Goal: Information Seeking & Learning: Get advice/opinions

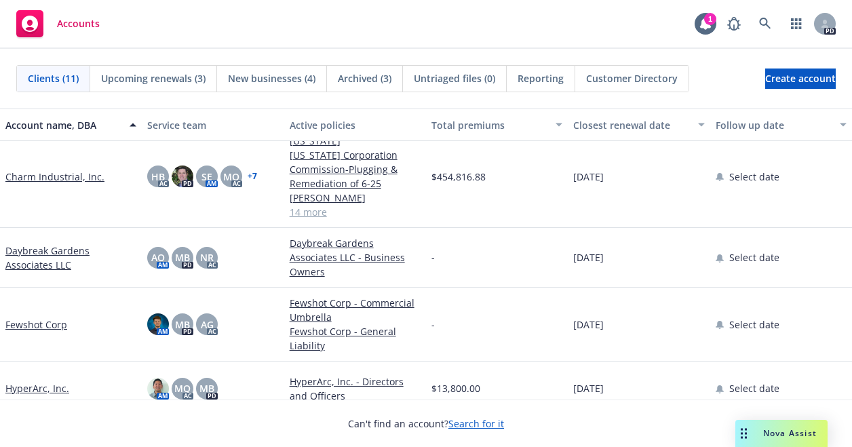
scroll to position [214, 0]
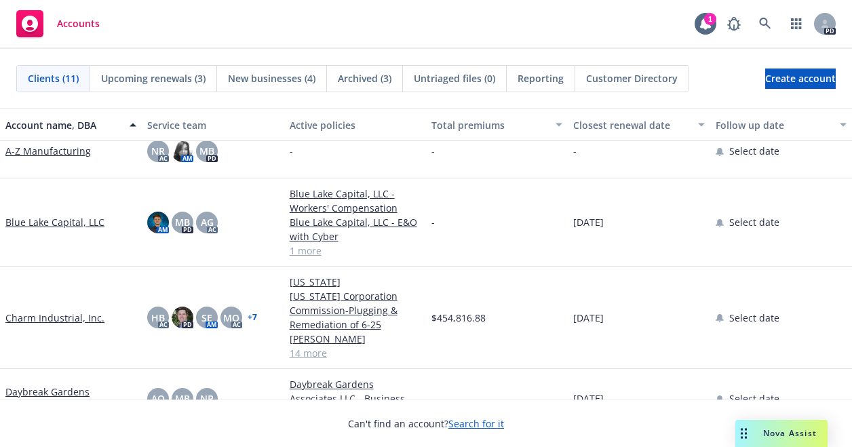
click at [69, 311] on link "Charm Industrial, Inc." at bounding box center [54, 318] width 99 height 14
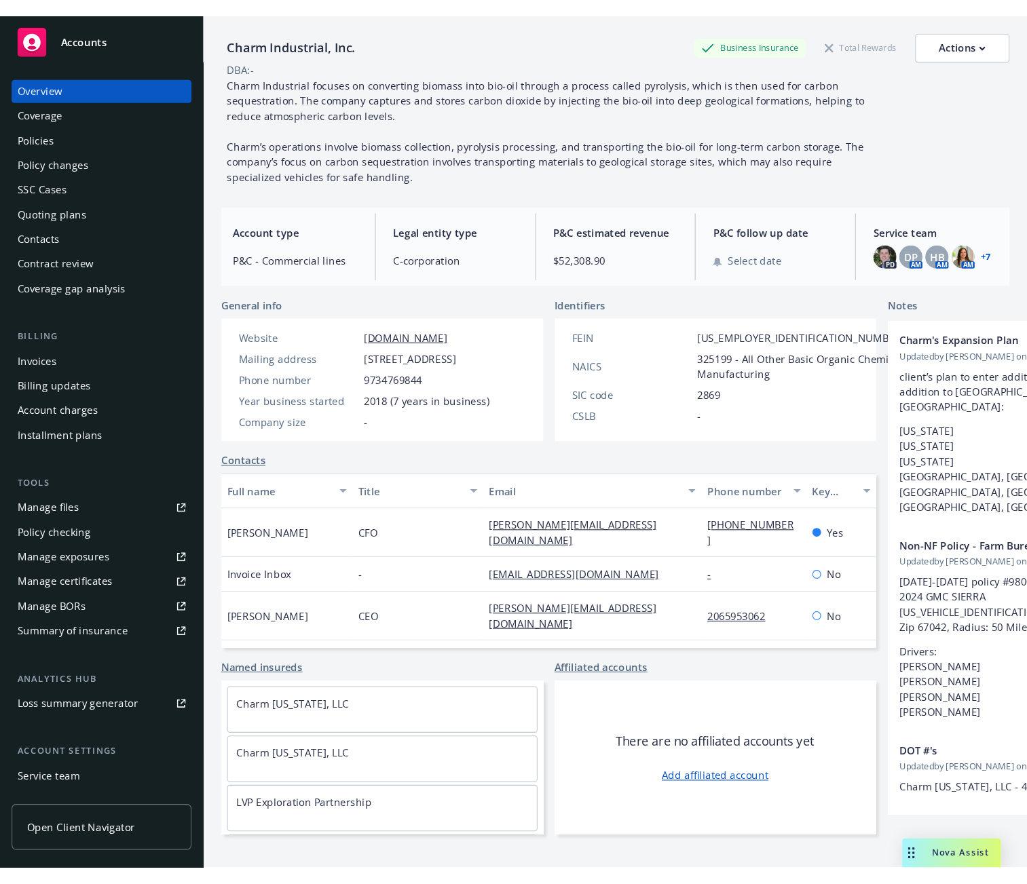
scroll to position [50, 0]
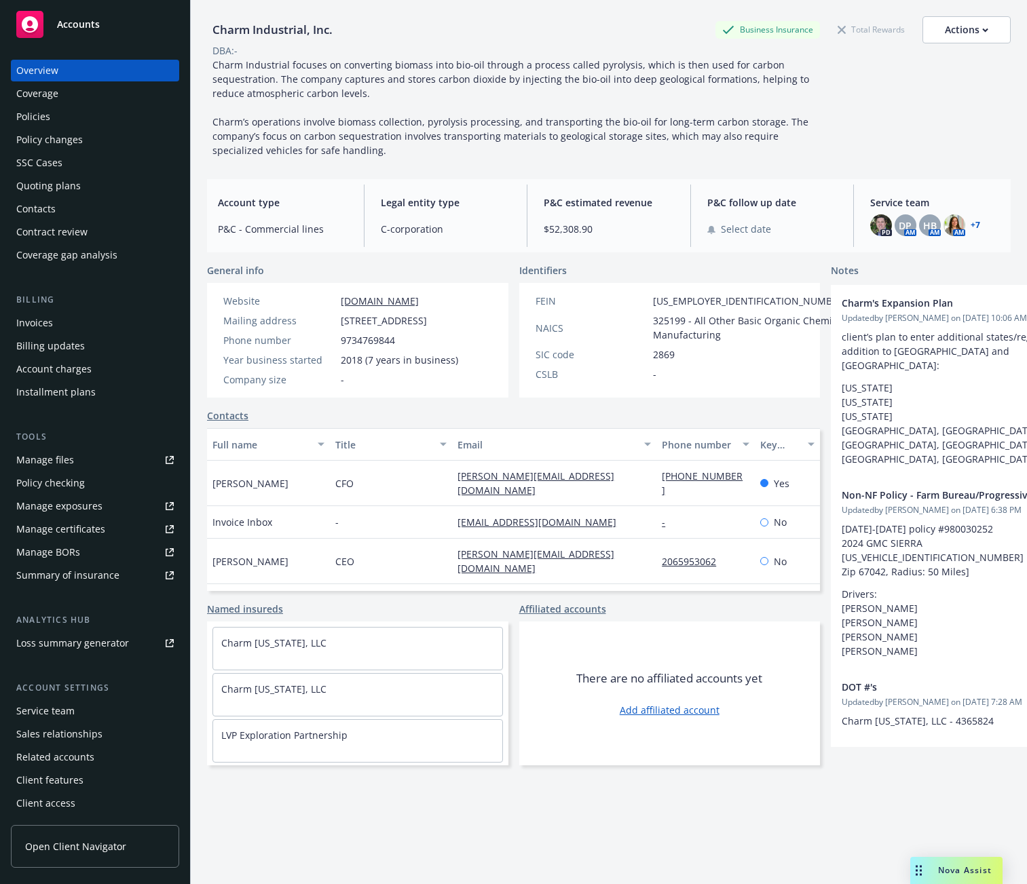
click at [61, 96] on div "Coverage" at bounding box center [94, 94] width 157 height 22
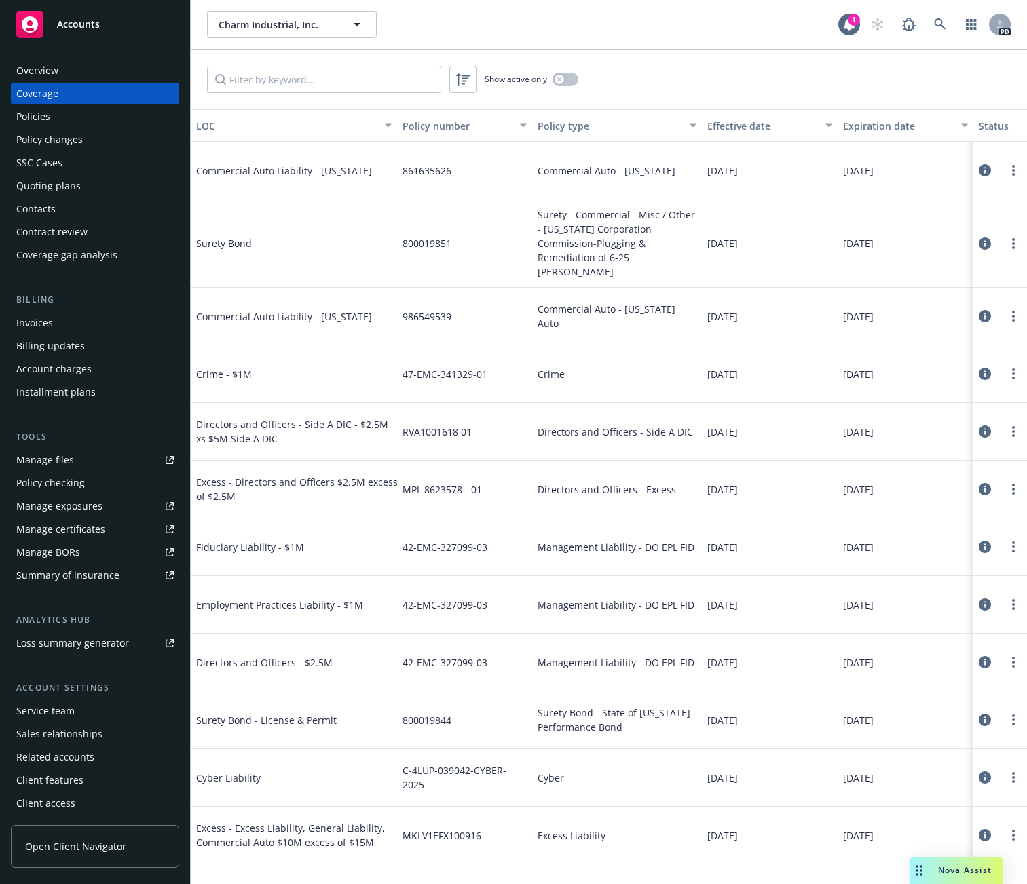
click at [45, 117] on div "Policies" at bounding box center [33, 117] width 34 height 22
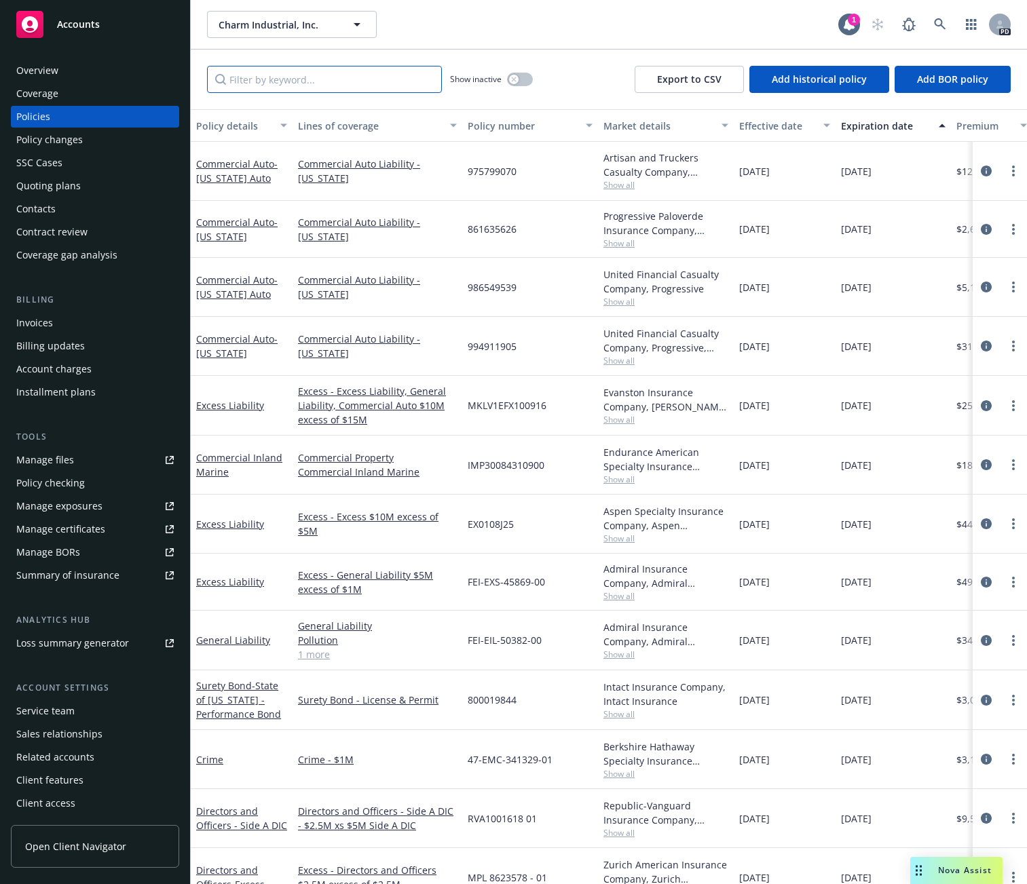
click at [301, 78] on input "Filter by keyword..." at bounding box center [324, 79] width 235 height 27
click at [852, 447] on span "Nova Assist" at bounding box center [965, 871] width 54 height 12
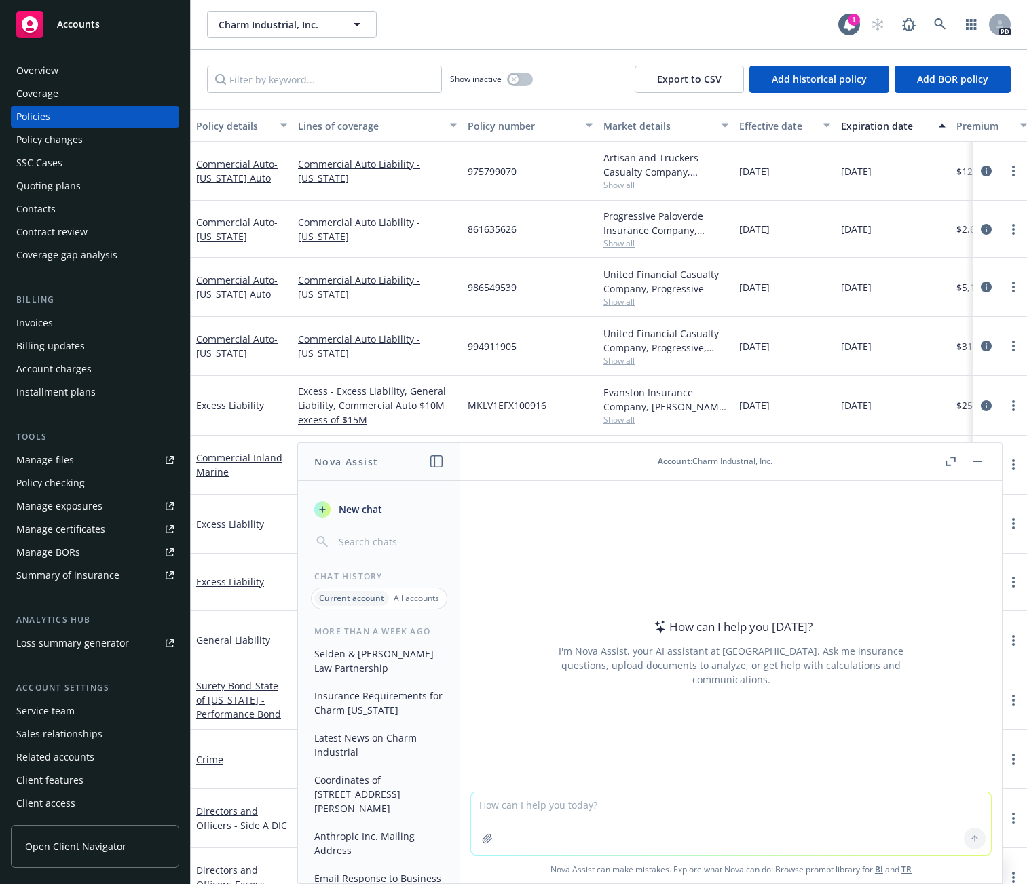
click at [614, 447] on textarea at bounding box center [731, 824] width 520 height 62
type textarea "what is the value of pyrolyzed bio-oil for charm industrial"
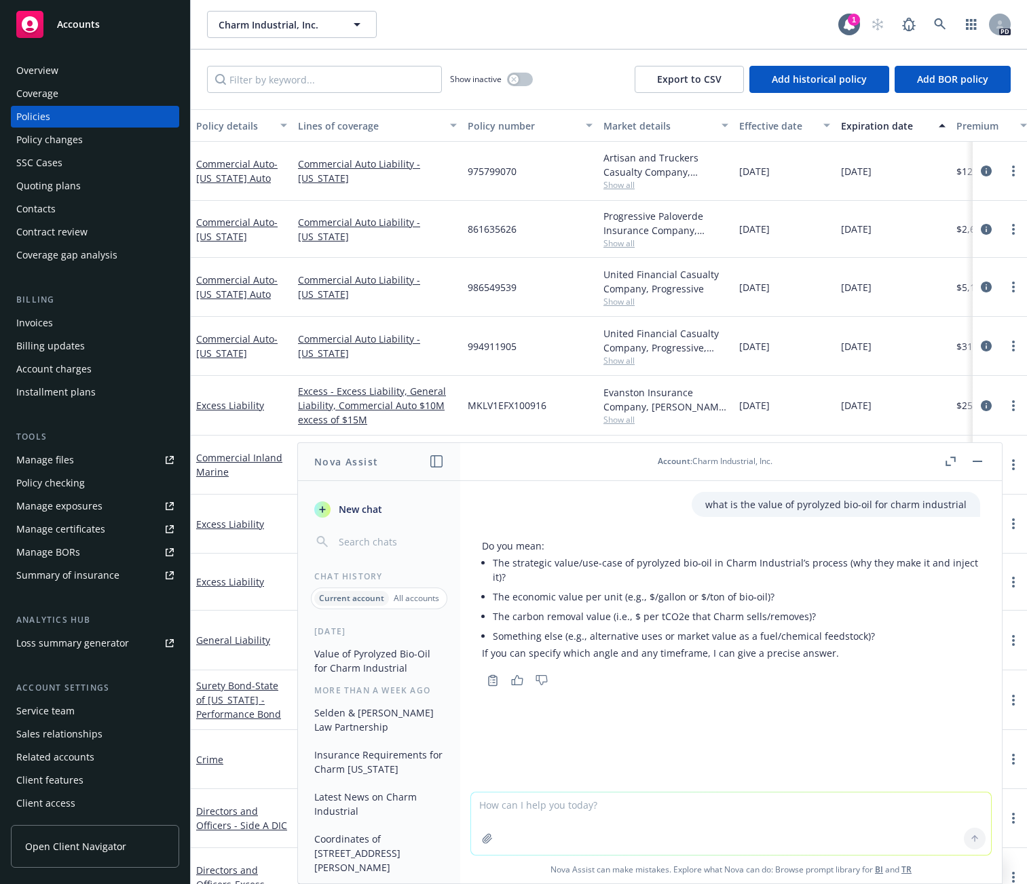
click at [534, 447] on textarea at bounding box center [731, 824] width 520 height 62
type textarea "what is the difference between the carbon removal value and economic value"
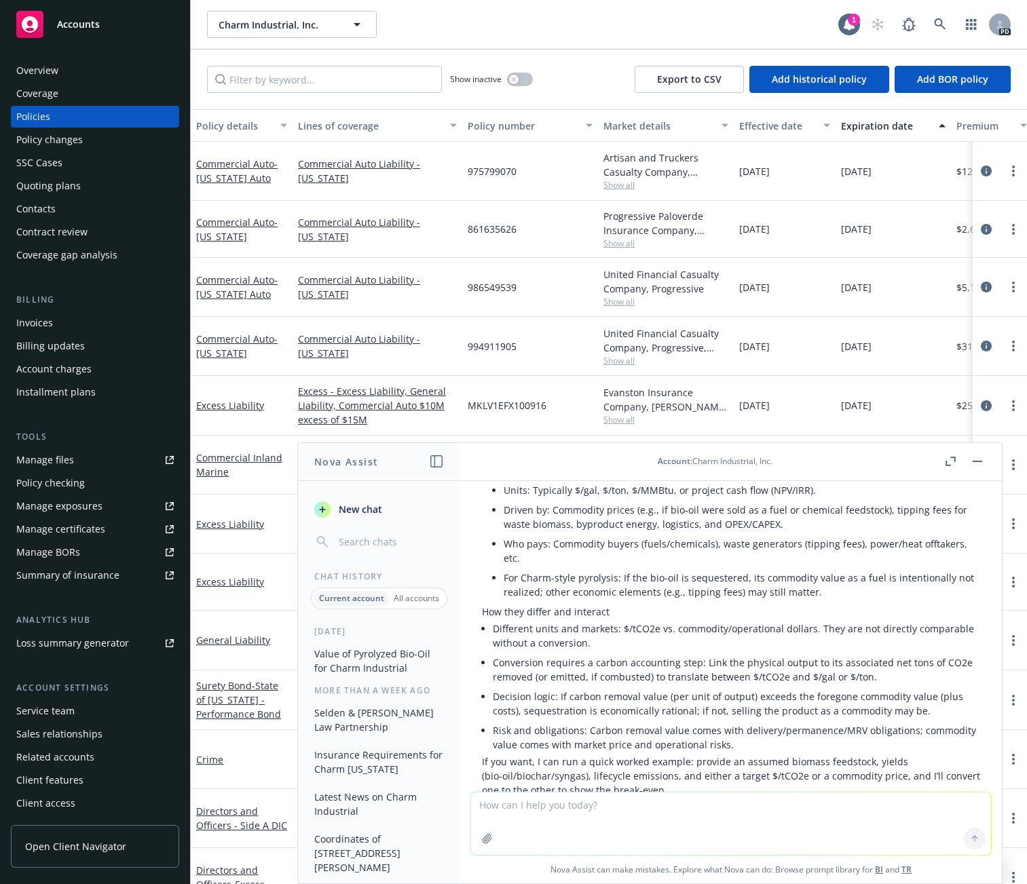
scroll to position [567, 0]
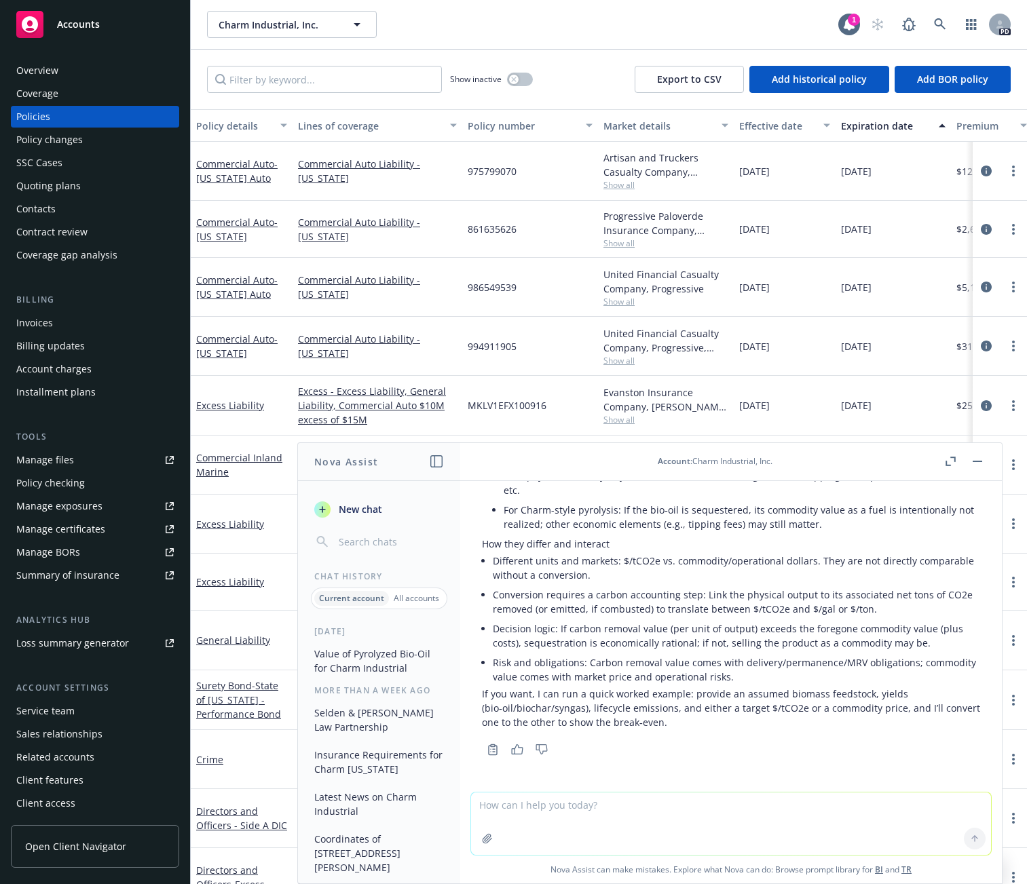
click at [592, 447] on textarea at bounding box center [731, 824] width 520 height 62
type textarea "what is the standard cargo limit per load of charm's bio oil"
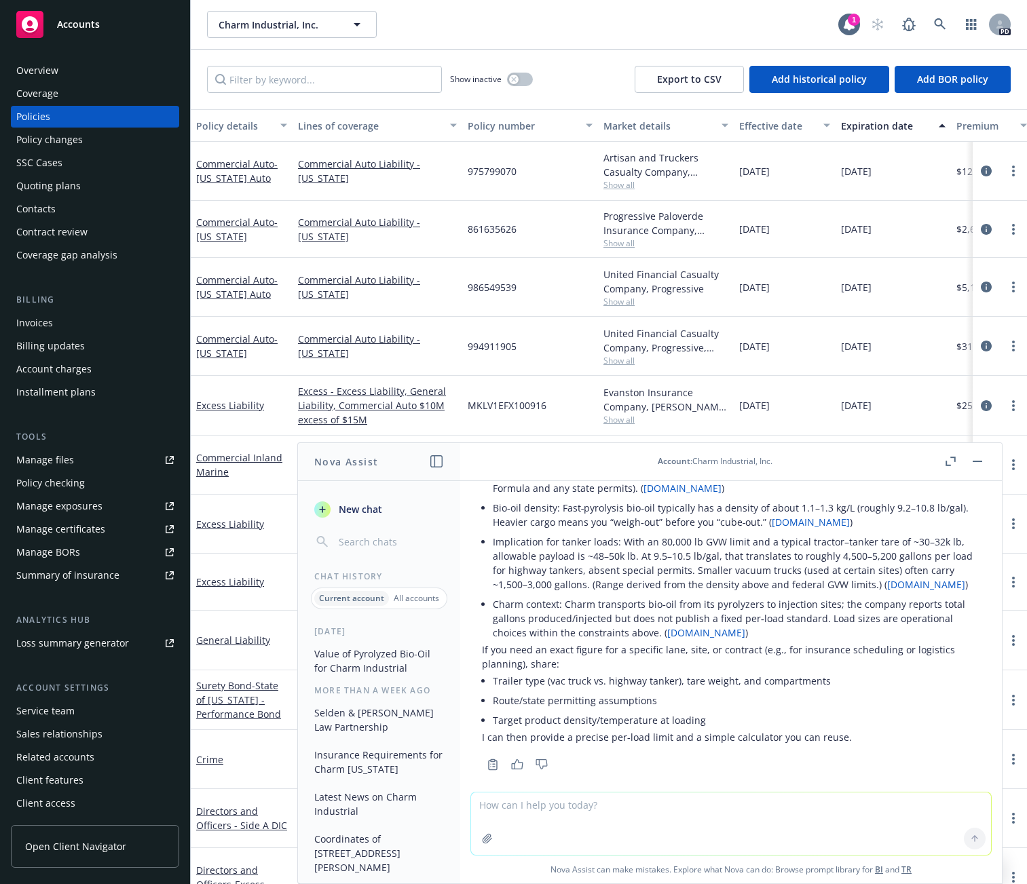
scroll to position [997, 0]
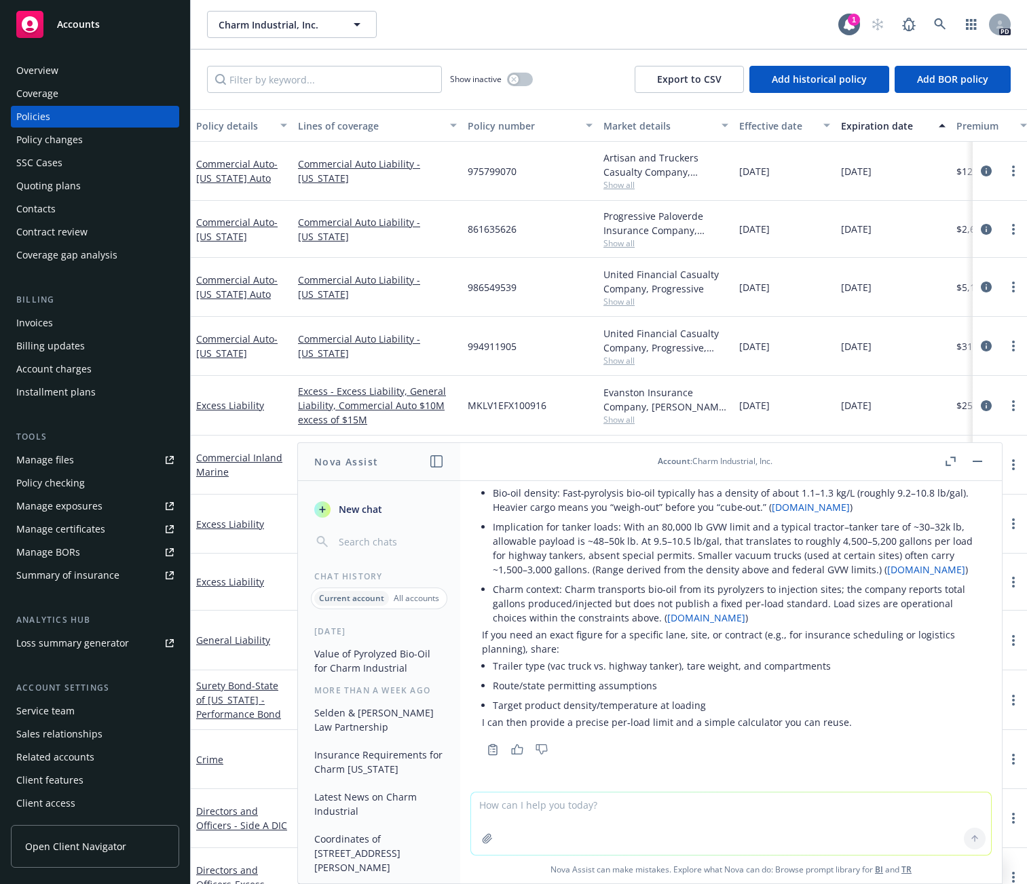
drag, startPoint x: 763, startPoint y: 772, endPoint x: 774, endPoint y: 768, distance: 11.6
click at [764, 447] on div "what is the value of pyrolyzed bio-oil for charm industrial Do you mean: The st…" at bounding box center [731, 636] width 542 height 311
click at [564, 447] on textarea at bounding box center [731, 824] width 520 height 62
type textarea "what is the motor truck cargo limit for petroleum hauler"
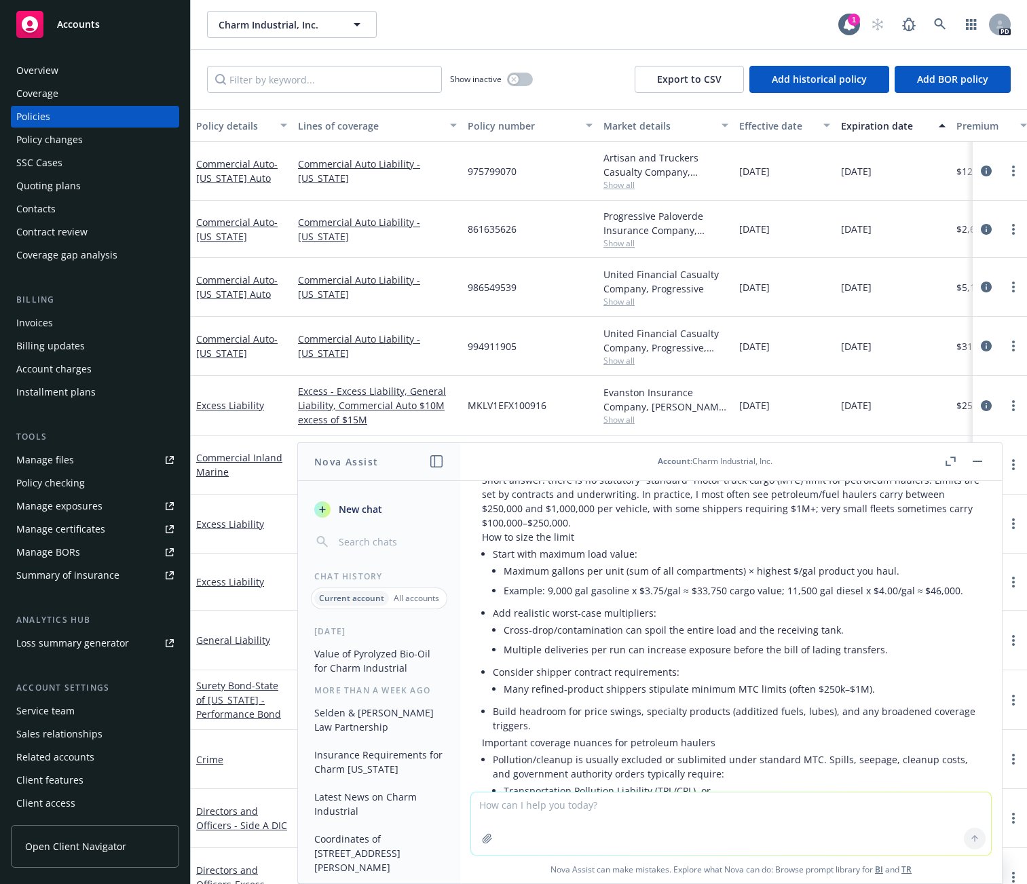
scroll to position [1319, 0]
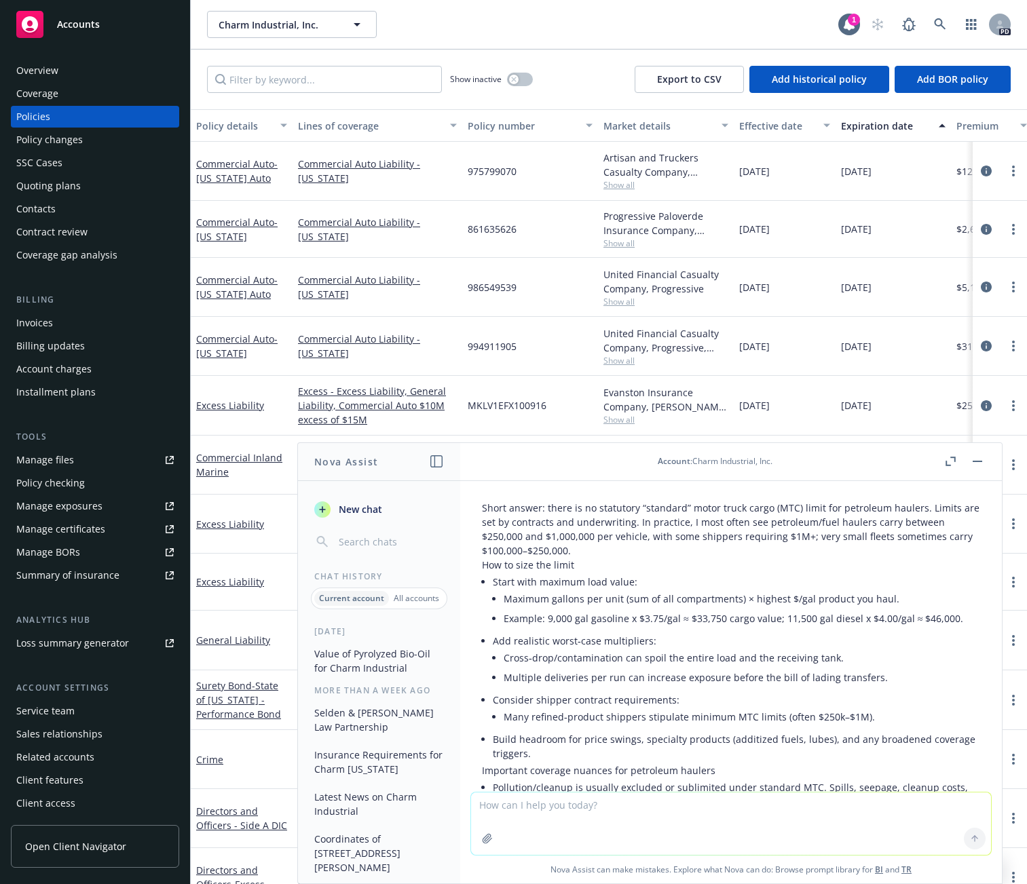
click at [675, 447] on textarea at bounding box center [731, 824] width 520 height 62
type textarea "should Charm use carbon removal value or commodity value"
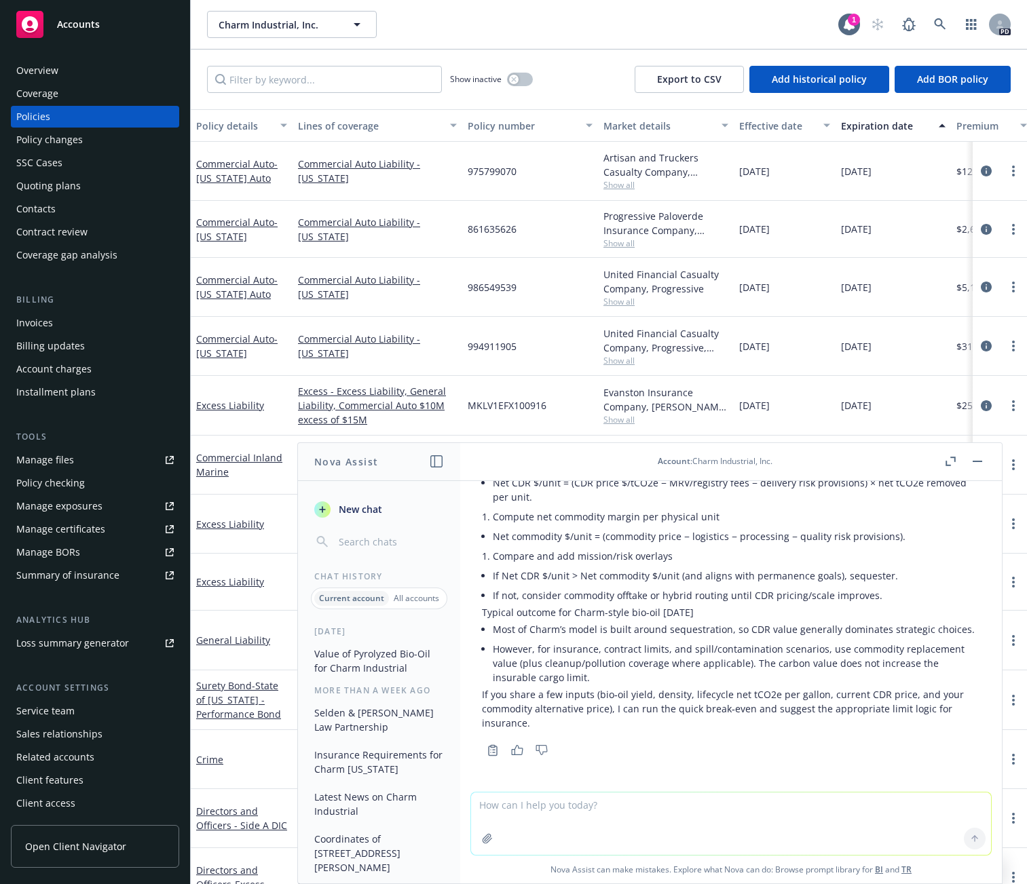
scroll to position [2257, 0]
click at [545, 447] on textarea at bounding box center [731, 824] width 520 height 62
type textarea "for fuel haulers, do they carry cargo limit equal to retail value of gasoline o…"
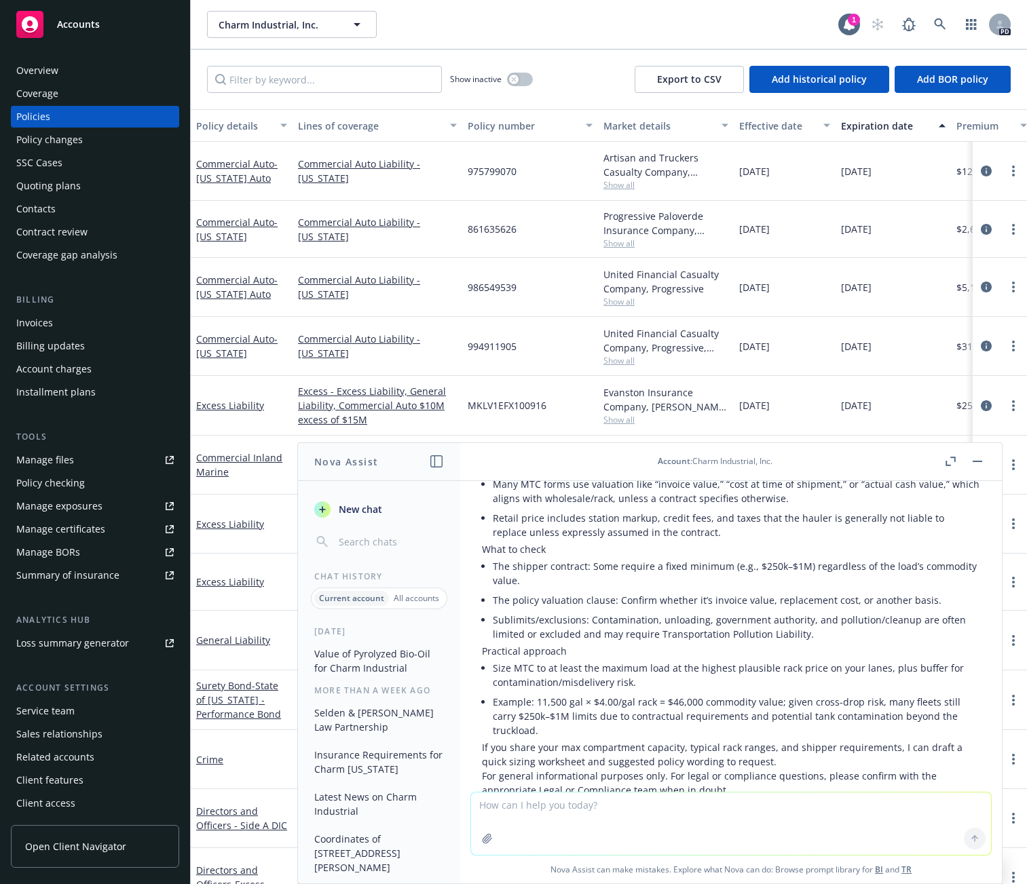
scroll to position [2614, 0]
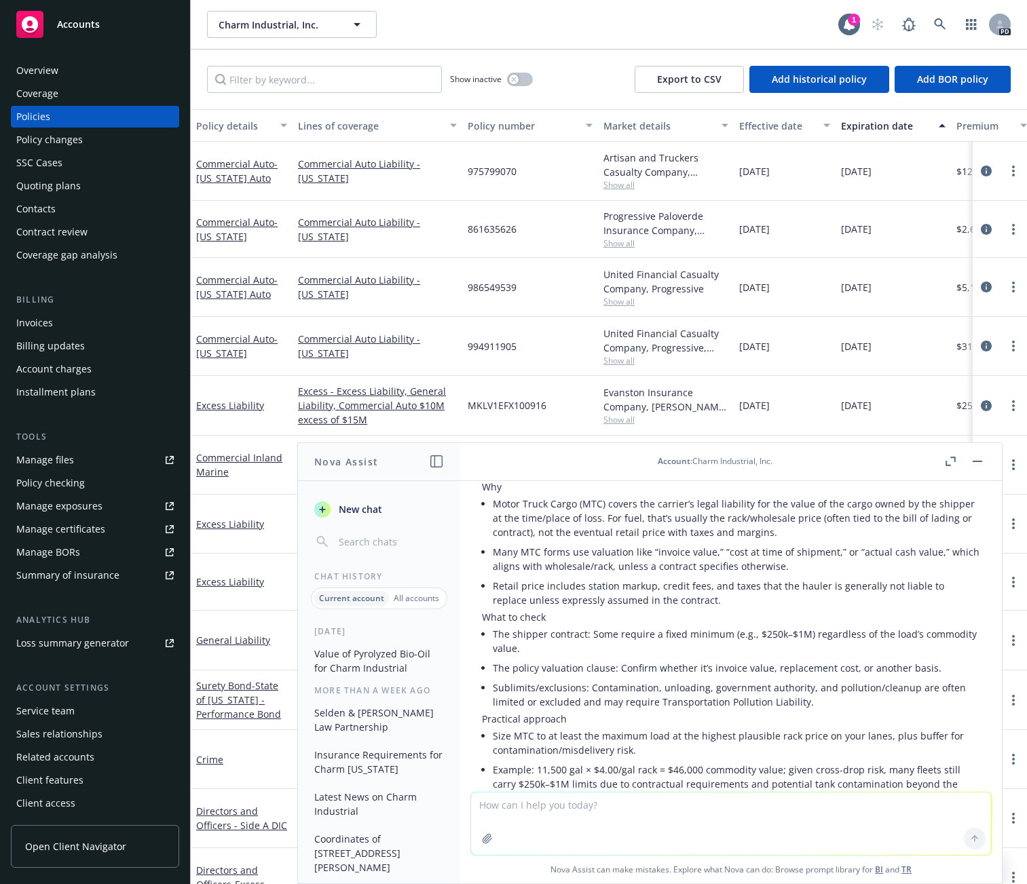
click at [586, 447] on textarea at bounding box center [731, 824] width 520 height 62
paste textarea "I got your voicemail regarding the tanker trailers for the Bio-Oil Study at you…"
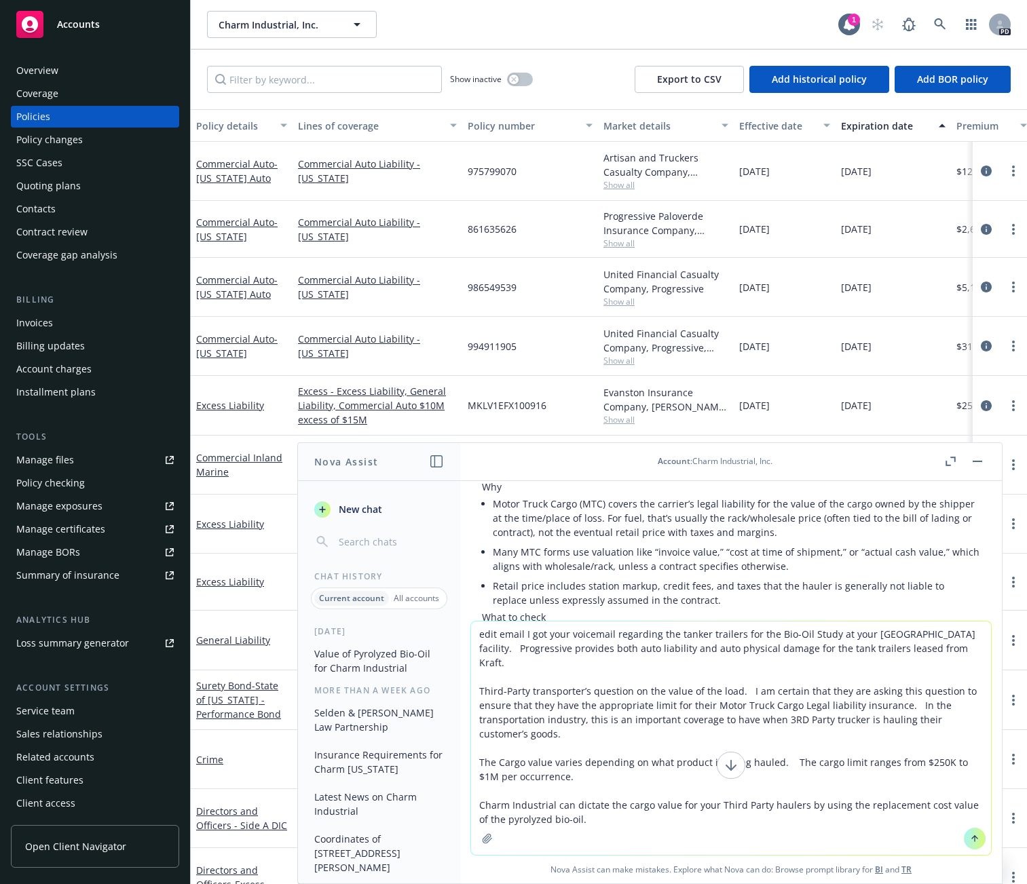
type textarea "edit email I got your voicemail regarding the tanker trailers for the Bio-Oil S…"
click at [731, 447] on icon at bounding box center [731, 766] width 0 height 10
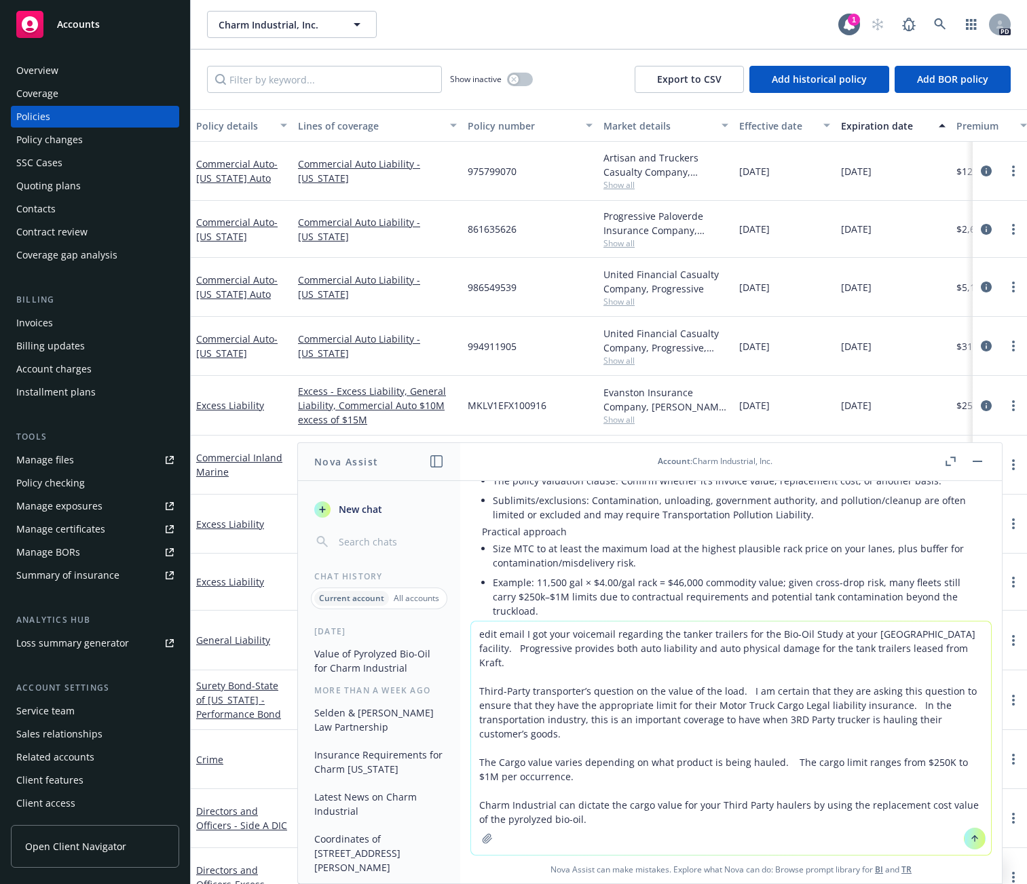
scroll to position [2921, 0]
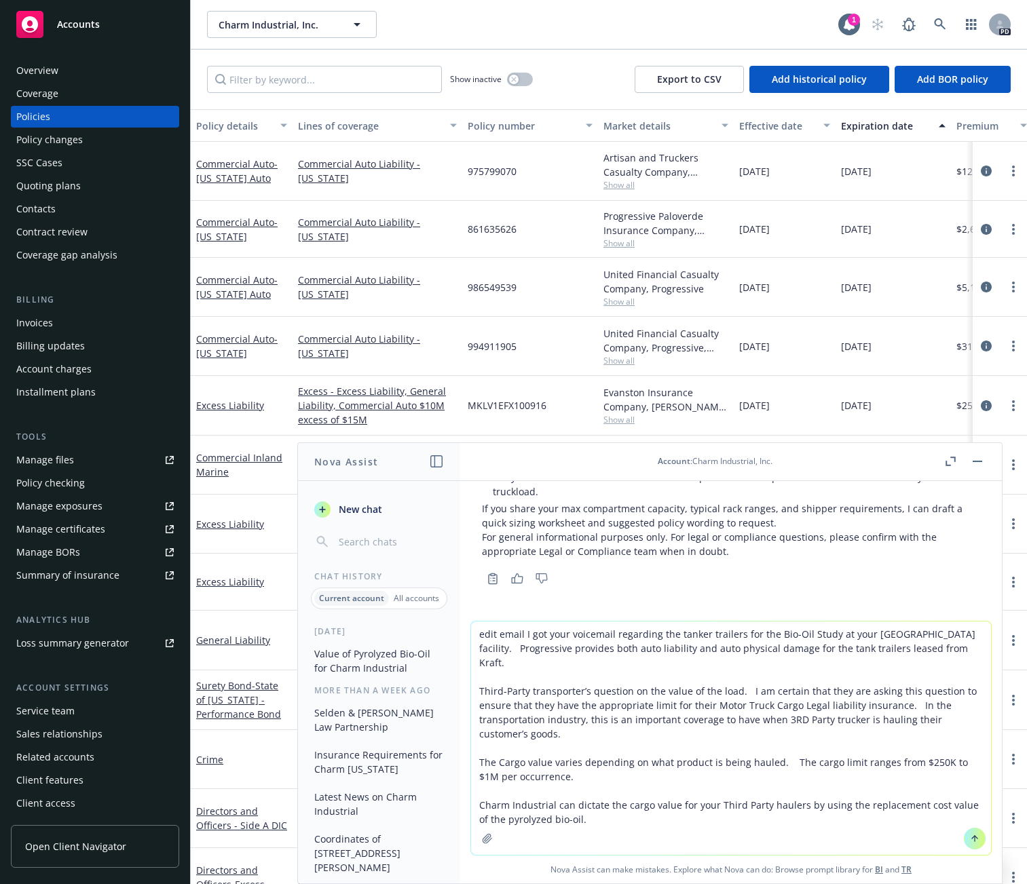
click at [852, 447] on button at bounding box center [975, 839] width 22 height 22
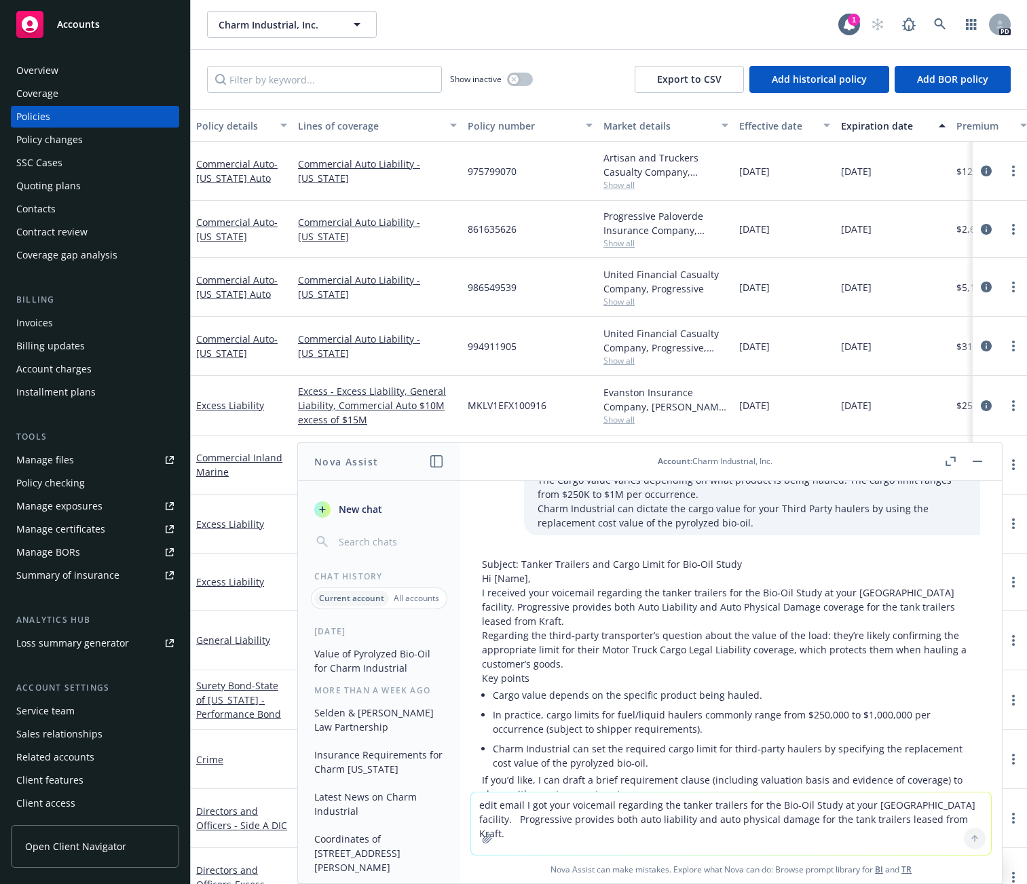
scroll to position [3229, 0]
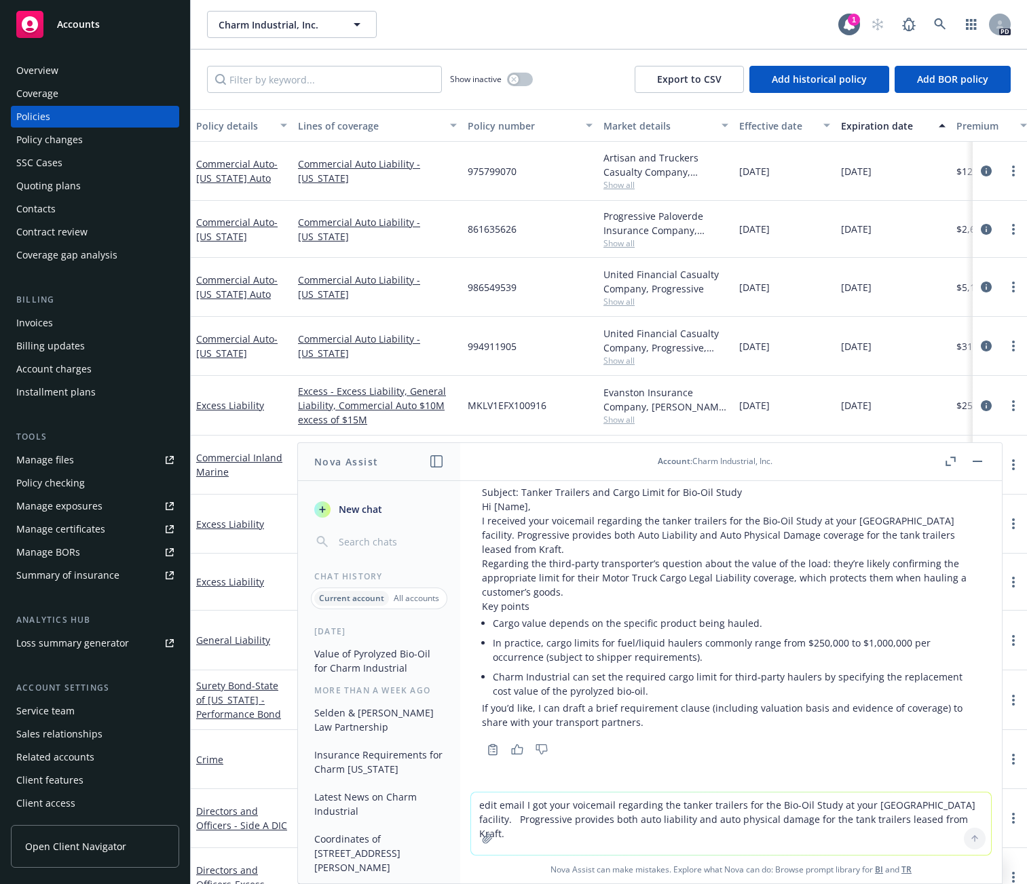
click at [702, 447] on div "Copy to clipboard Thumbs up Thumbs down" at bounding box center [731, 749] width 498 height 19
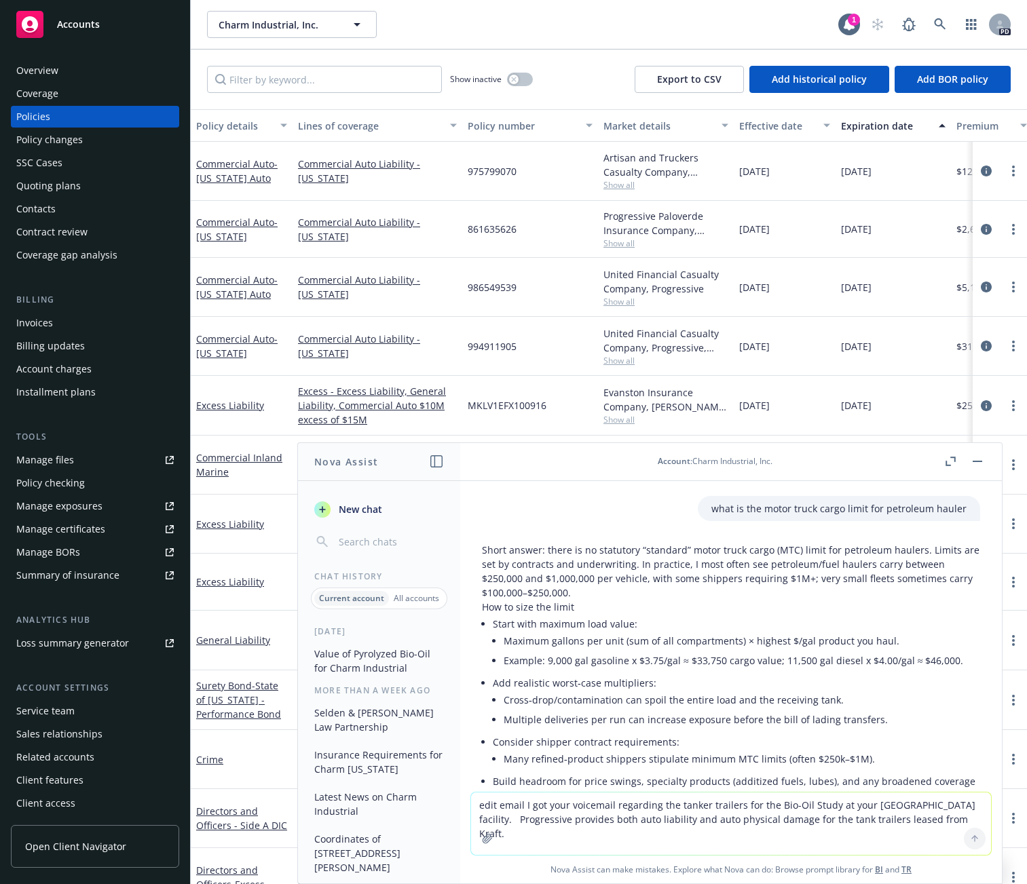
scroll to position [1261, 0]
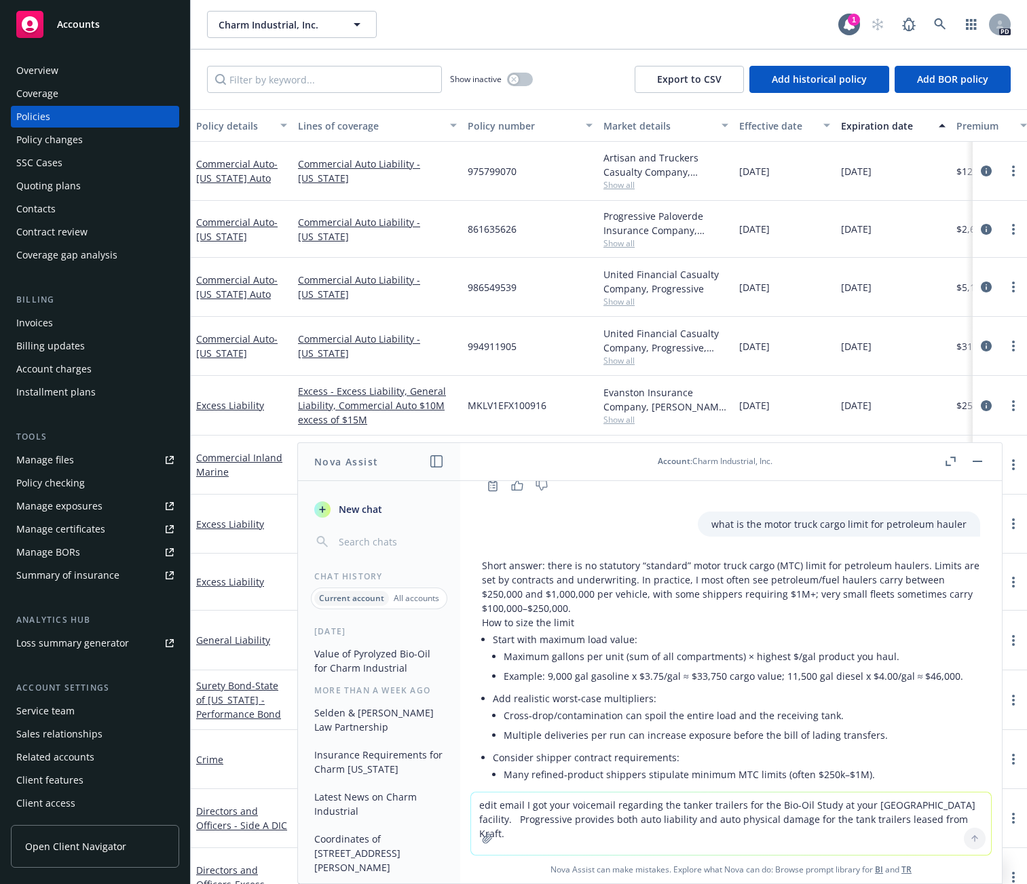
click at [759, 447] on textarea "edit email I got your voicemail regarding the tanker trailers for the Bio-Oil S…" at bounding box center [731, 824] width 520 height 62
type textarea "what are minimum insurance requirements for 3rd party haulers"
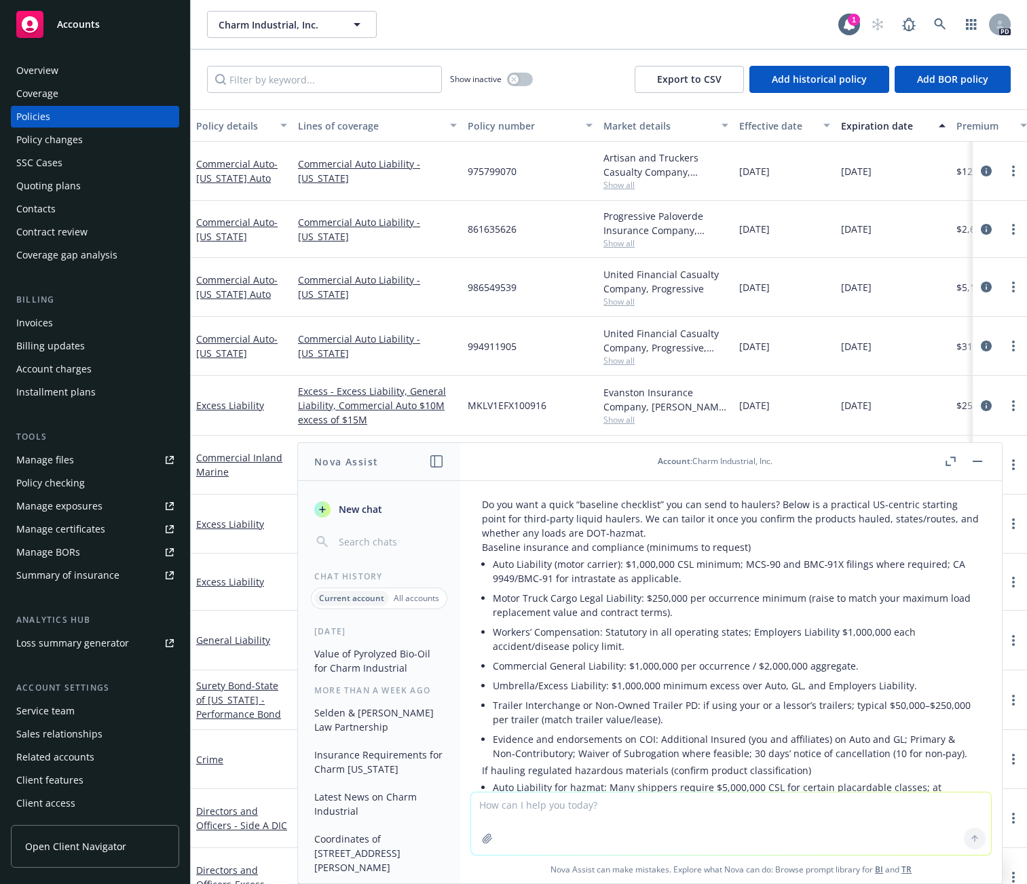
scroll to position [3487, 0]
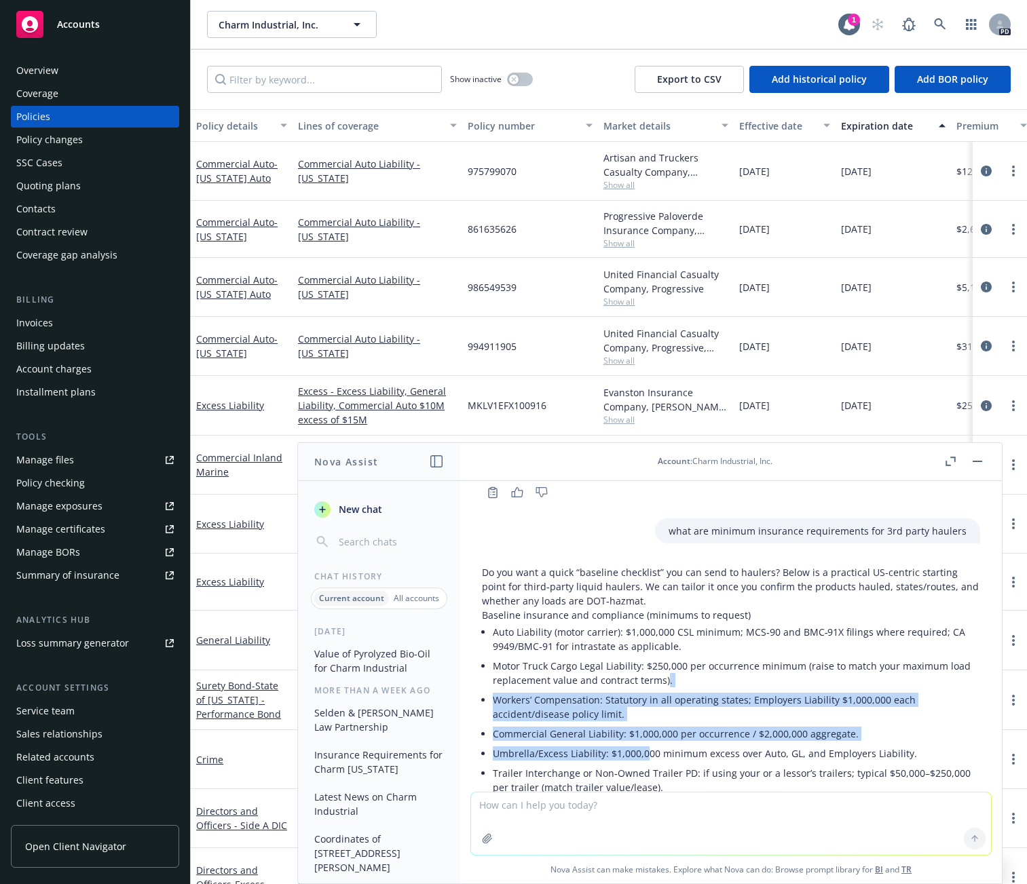
drag, startPoint x: 665, startPoint y: 683, endPoint x: 688, endPoint y: 924, distance: 242.7
click at [688, 447] on html "Accounts Overview Coverage Policies Policy changes SSC Cases Quoting plans Cont…" at bounding box center [513, 442] width 1027 height 884
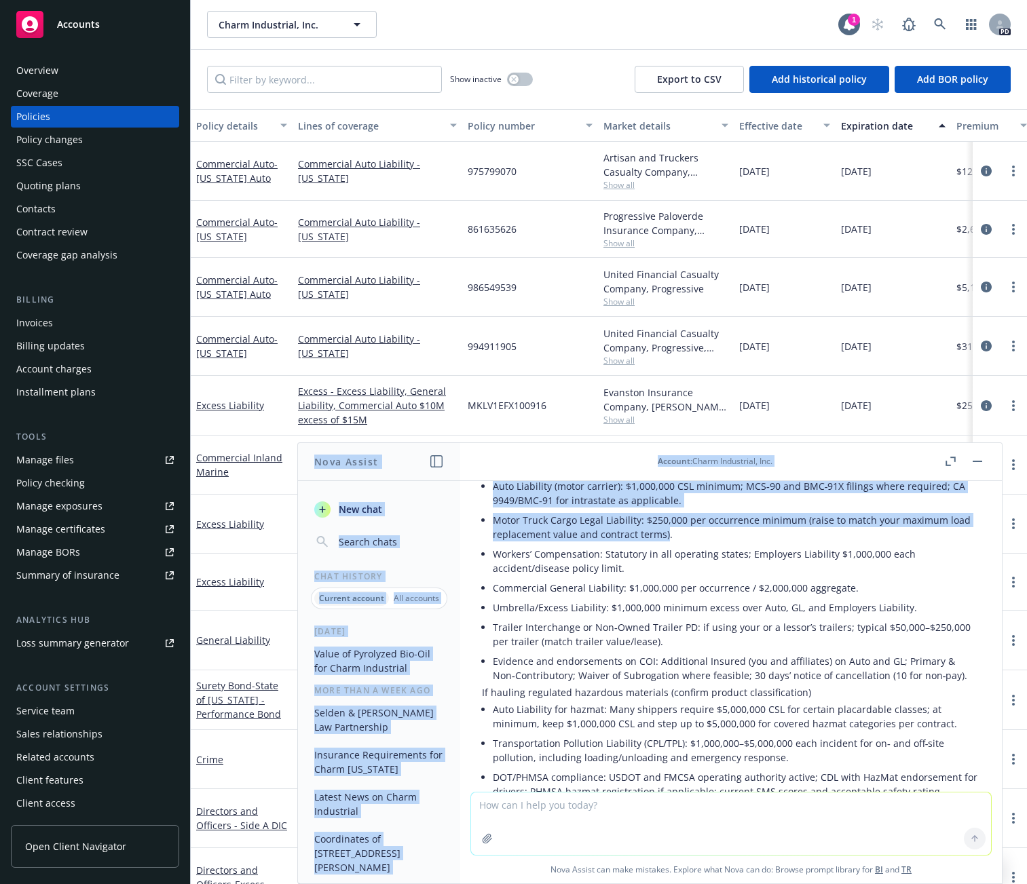
scroll to position [3632, 0]
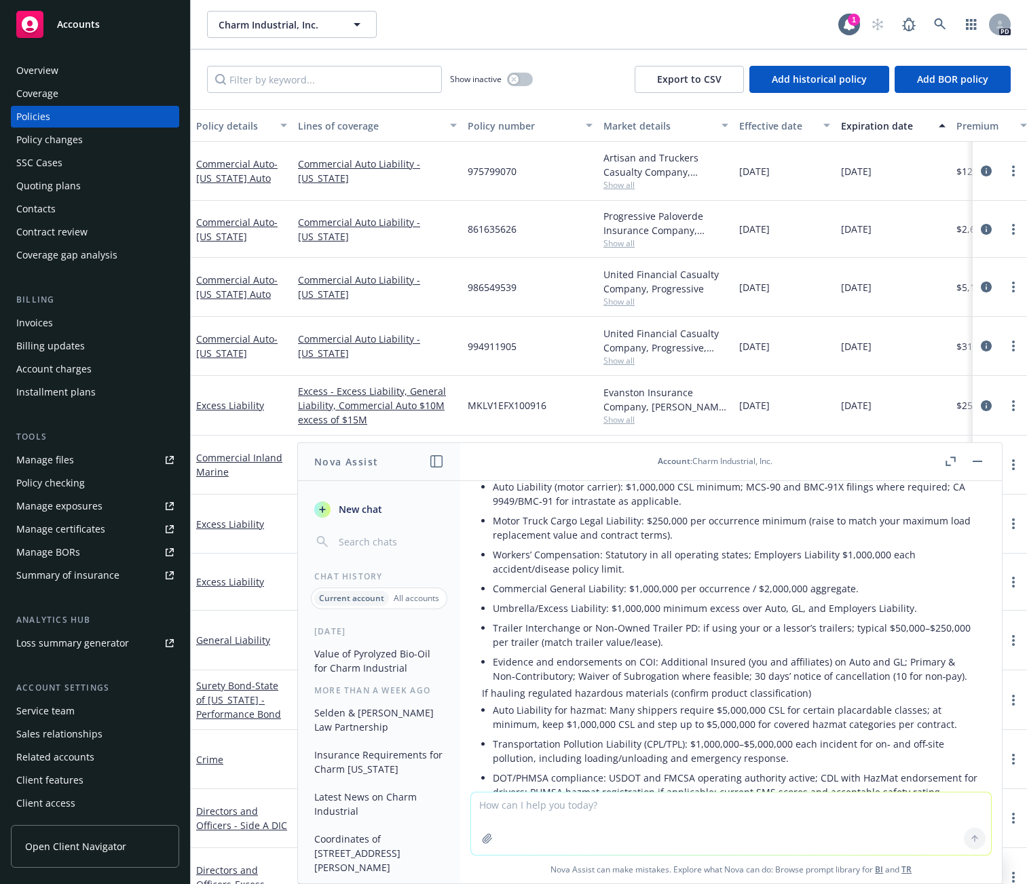
click at [804, 447] on li "Trailer Interchange or Non‑Owned Trailer PD: if using your or a lessor’s traile…" at bounding box center [736, 635] width 487 height 34
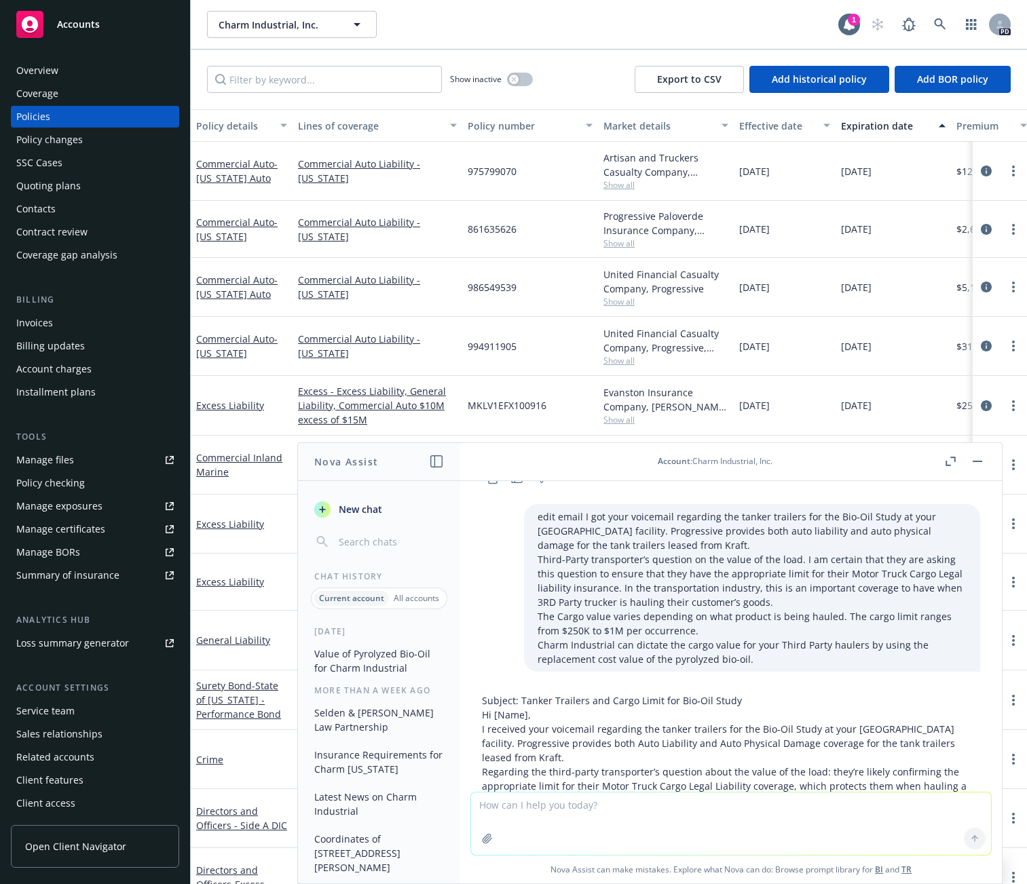
scroll to position [3089, 0]
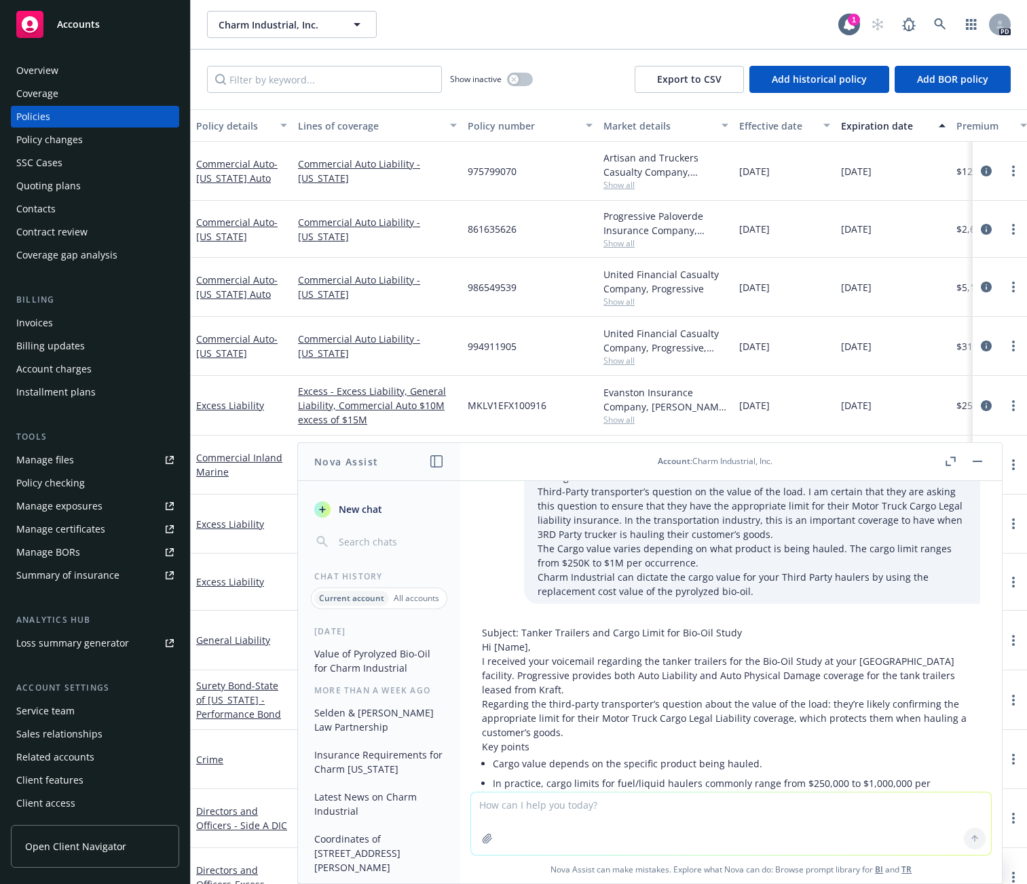
click at [35, 116] on div "Policies" at bounding box center [33, 117] width 34 height 22
click at [226, 290] on span "- [US_STATE] Auto" at bounding box center [236, 287] width 81 height 27
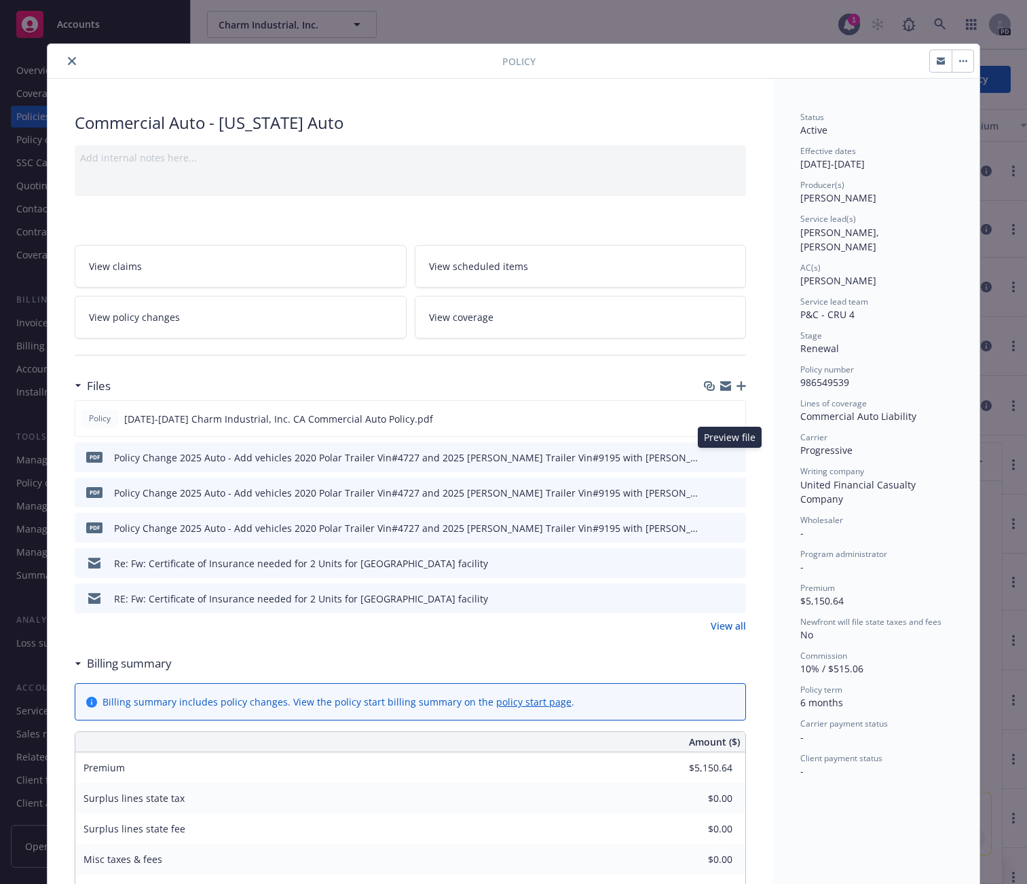
click at [739, 447] on div "pdf Policy Change 2025 Auto - Add vehicles 2020 Polar Trailer Vin#4727 and 2025…" at bounding box center [410, 458] width 671 height 30
click at [728, 447] on icon "preview file" at bounding box center [733, 457] width 12 height 10
drag, startPoint x: 66, startPoint y: 59, endPoint x: 73, endPoint y: 63, distance: 7.9
click at [68, 59] on icon "close" at bounding box center [72, 61] width 8 height 8
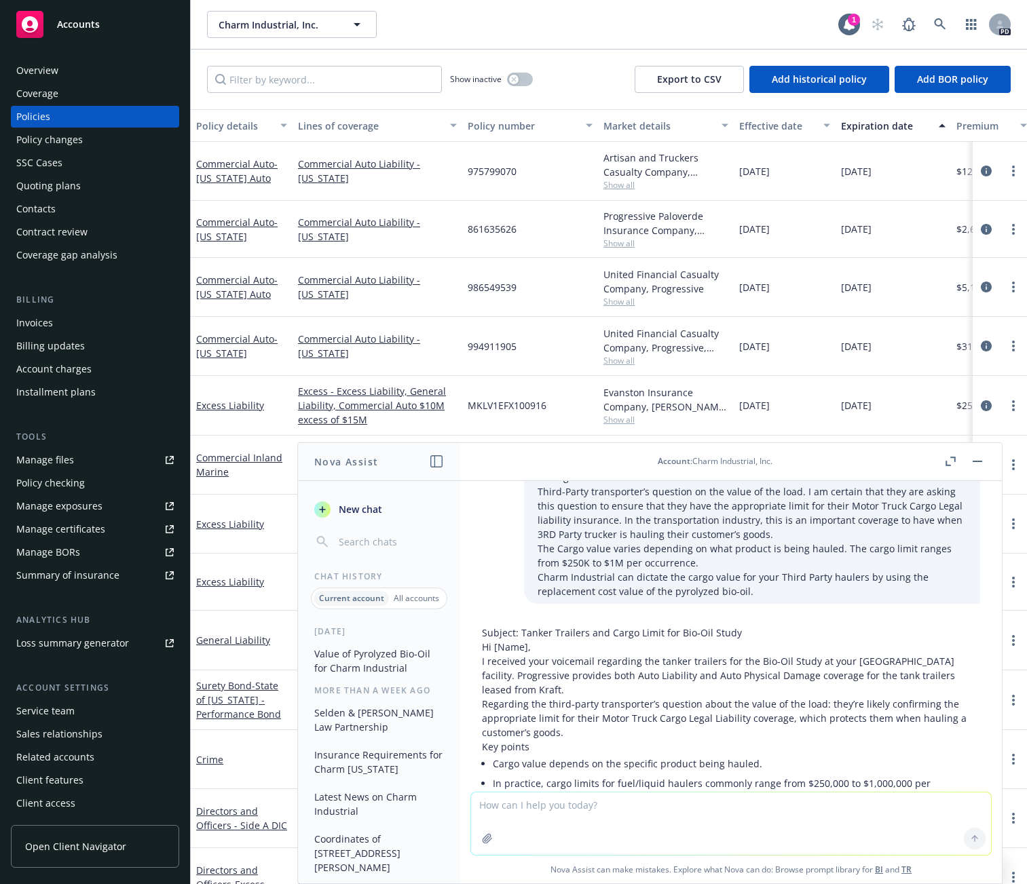
click at [571, 447] on textarea at bounding box center [731, 824] width 520 height 62
paste textarea "I received your voicemail regarding the tanker trailers for the Bio-Oil Study a…"
type textarea "edit email I received your voicemail regarding the tanker trailers for the Bio-…"
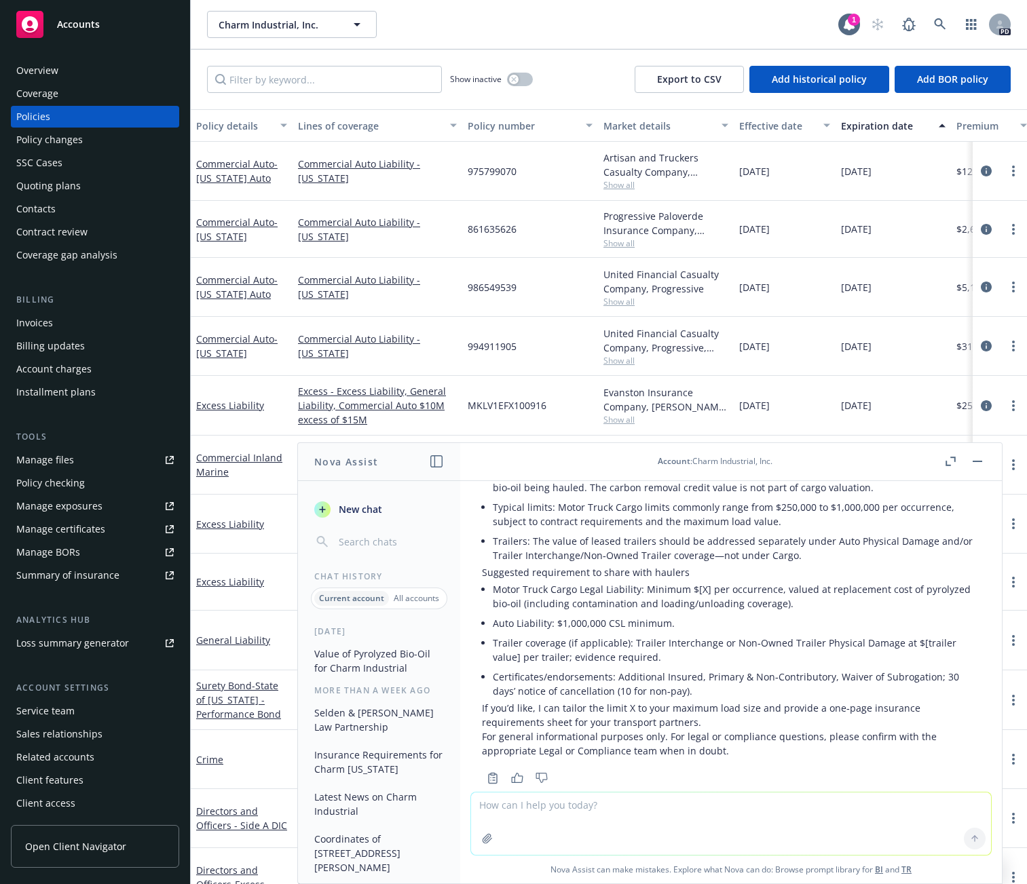
scroll to position [4849, 0]
